Goal: Task Accomplishment & Management: Manage account settings

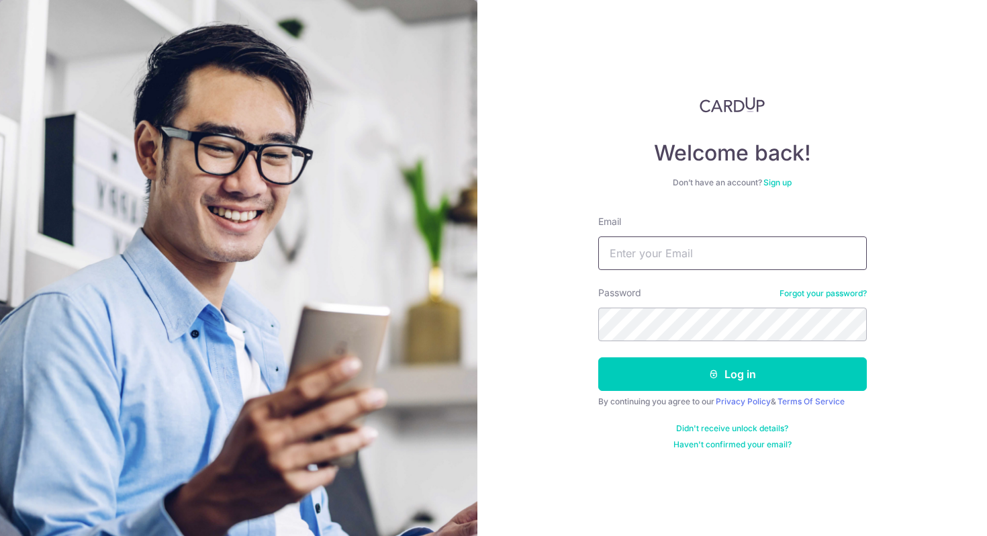
click at [738, 248] on input "Email" at bounding box center [732, 253] width 269 height 34
type input "[DOMAIN_NAME][EMAIL_ADDRESS][DOMAIN_NAME]"
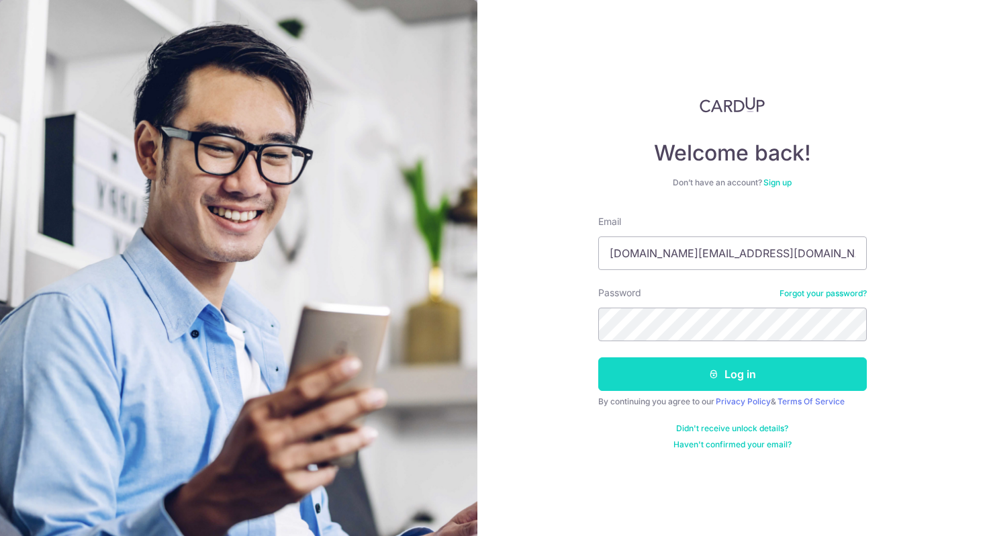
click at [719, 388] on button "Log in" at bounding box center [732, 374] width 269 height 34
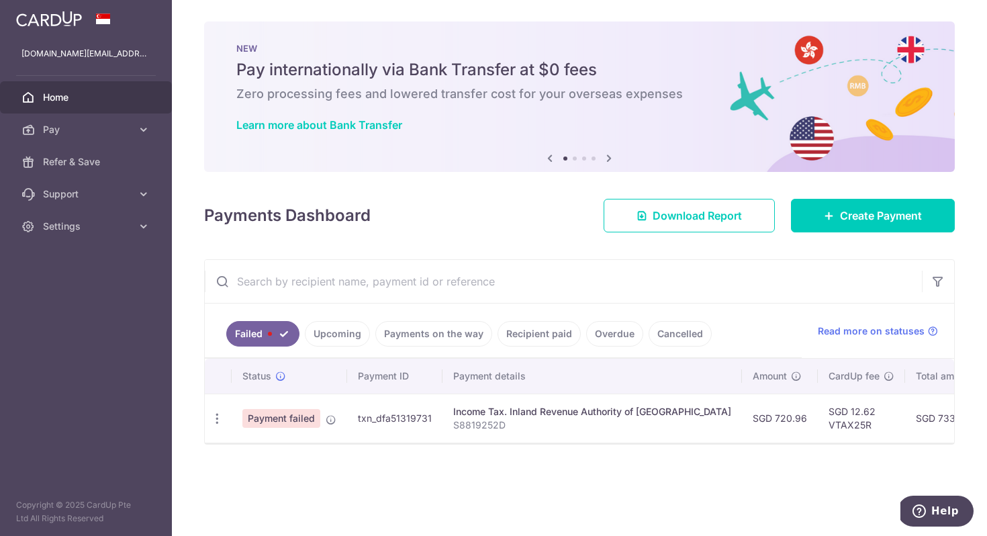
click at [293, 416] on span "Payment failed" at bounding box center [281, 418] width 78 height 19
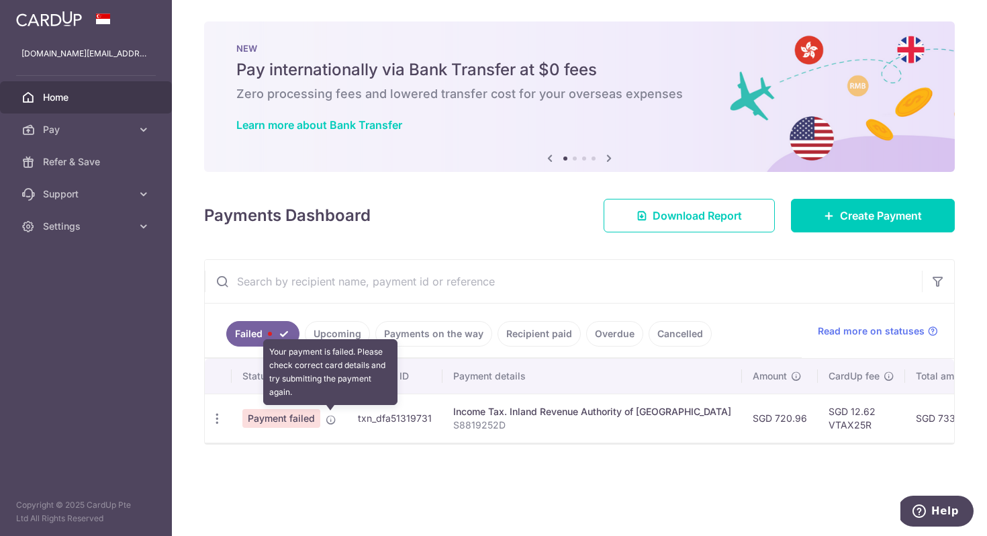
click at [328, 418] on icon at bounding box center [331, 419] width 11 height 11
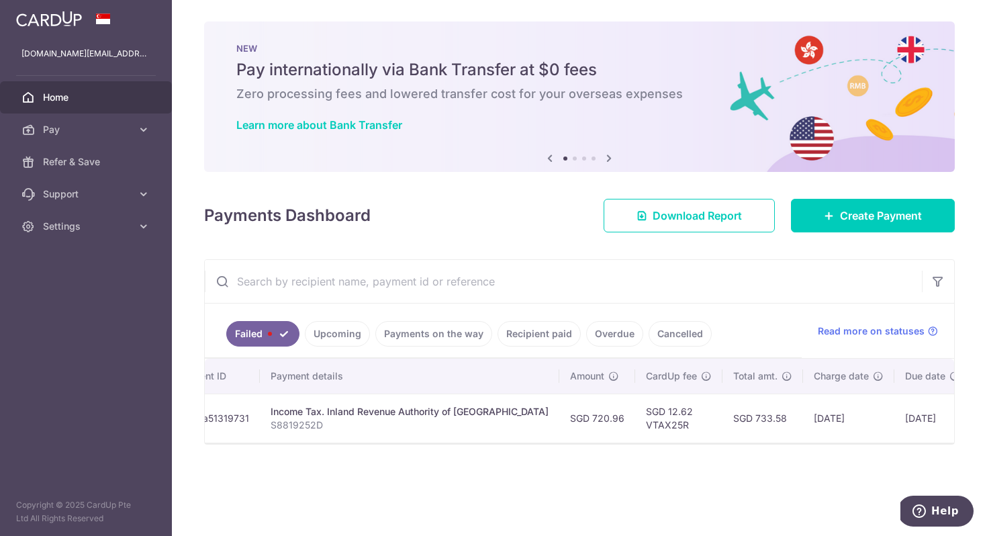
scroll to position [0, 245]
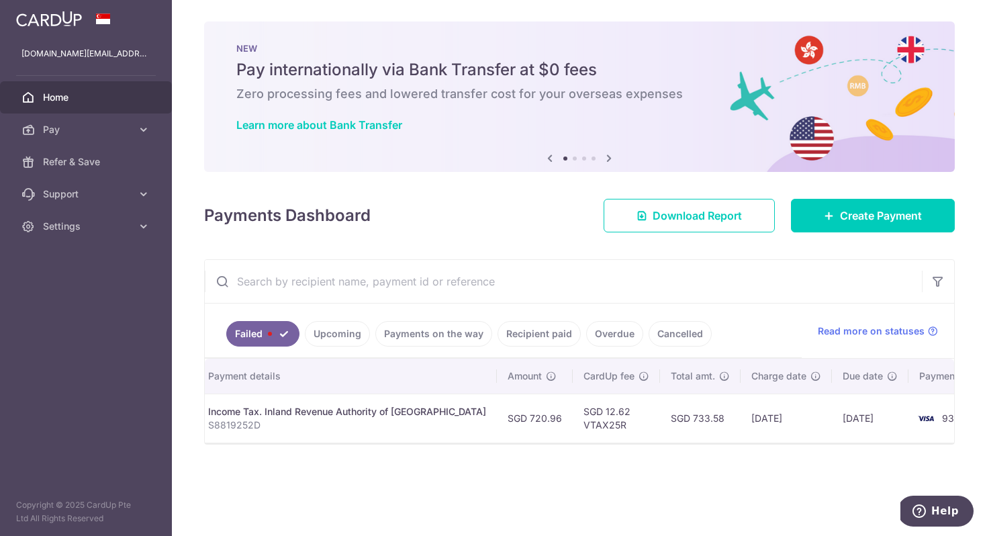
click at [917, 420] on td "9346" at bounding box center [960, 417] width 102 height 49
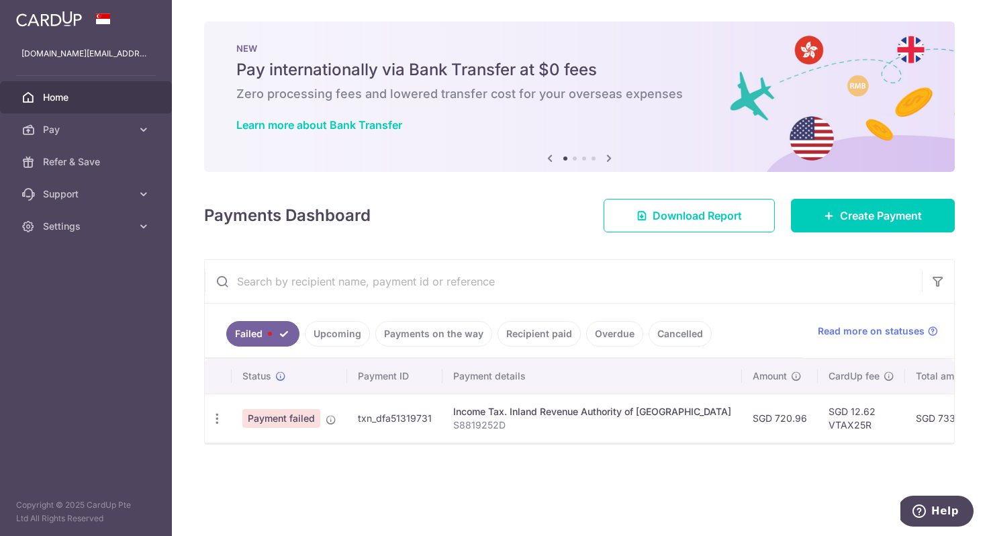
click at [286, 420] on span "Payment failed" at bounding box center [281, 418] width 78 height 19
click at [216, 418] on icon "button" at bounding box center [217, 419] width 14 height 14
click at [271, 447] on span "Update payment" at bounding box center [288, 455] width 91 height 16
radio input "true"
type input "720.96"
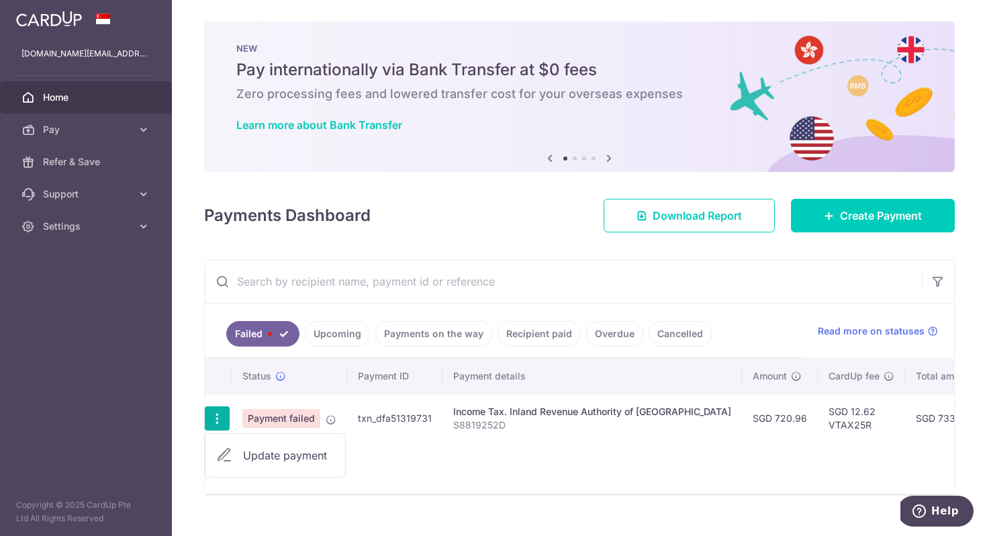
type input "S8819252D"
type input "VTAX25R"
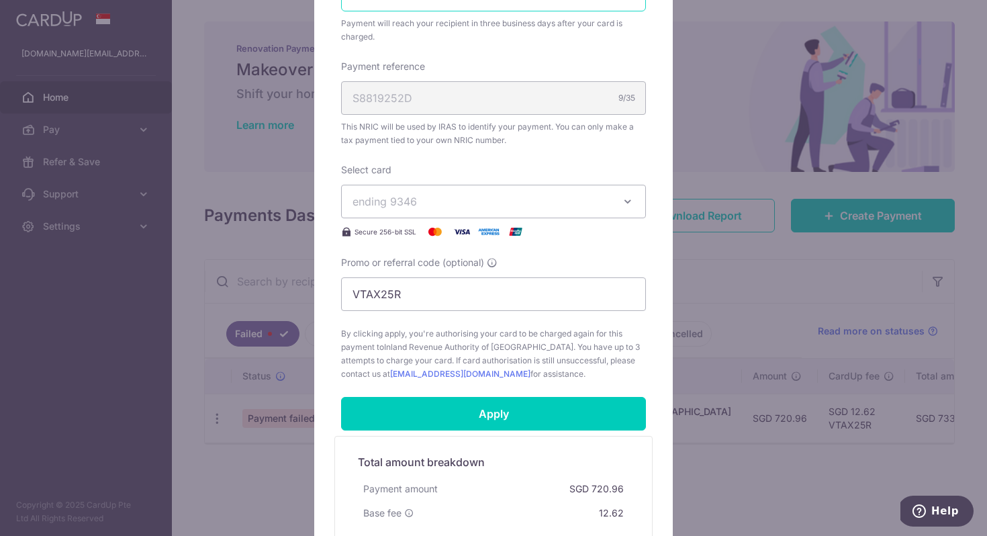
scroll to position [390, 0]
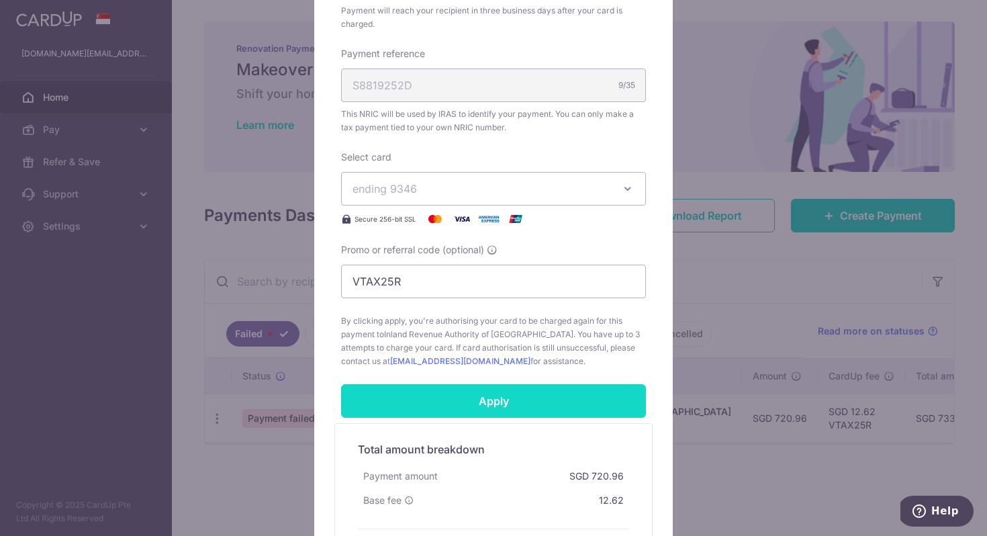
click at [476, 396] on input "Apply" at bounding box center [493, 401] width 305 height 34
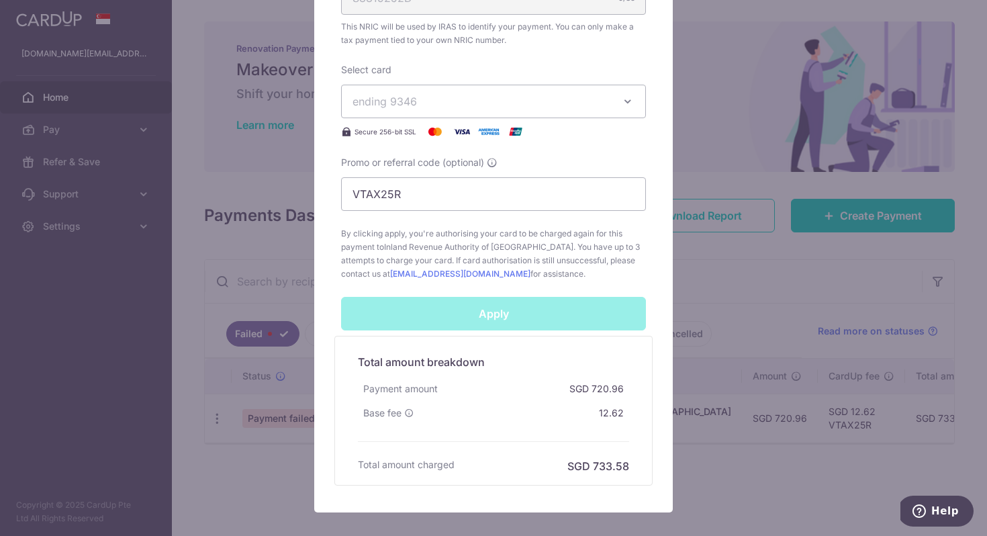
scroll to position [551, 0]
